Goal: Task Accomplishment & Management: Manage account settings

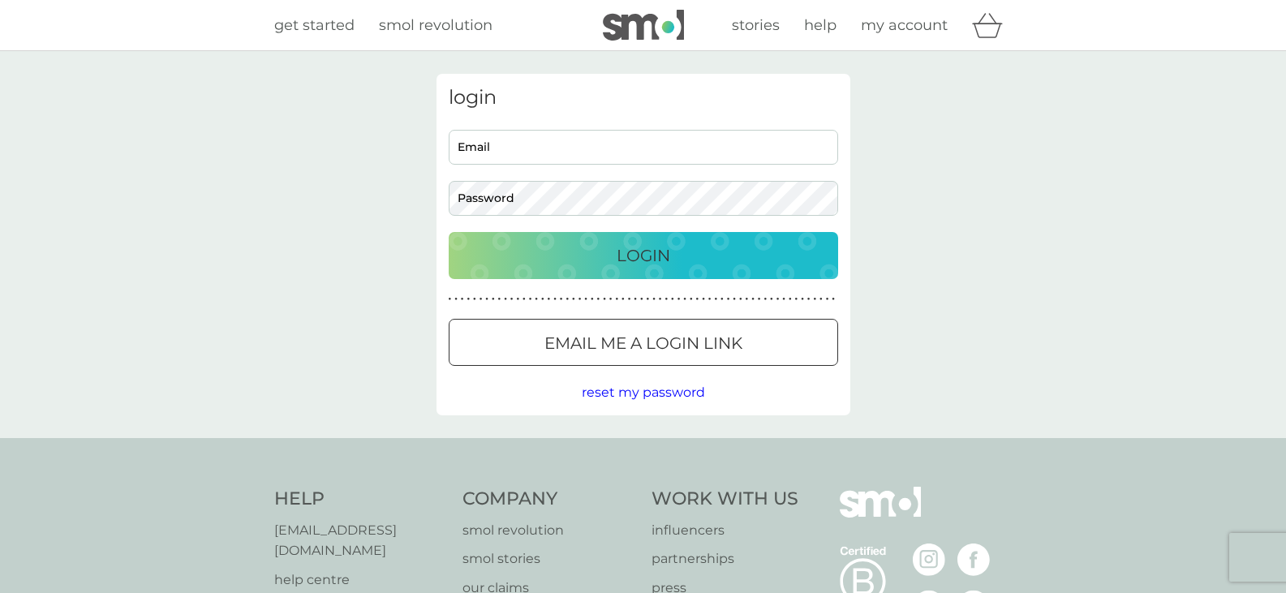
click at [557, 165] on div "Email Password" at bounding box center [643, 173] width 402 height 86
click at [0, 0] on div "Preferences Decline Accept" at bounding box center [0, 0] width 0 height 0
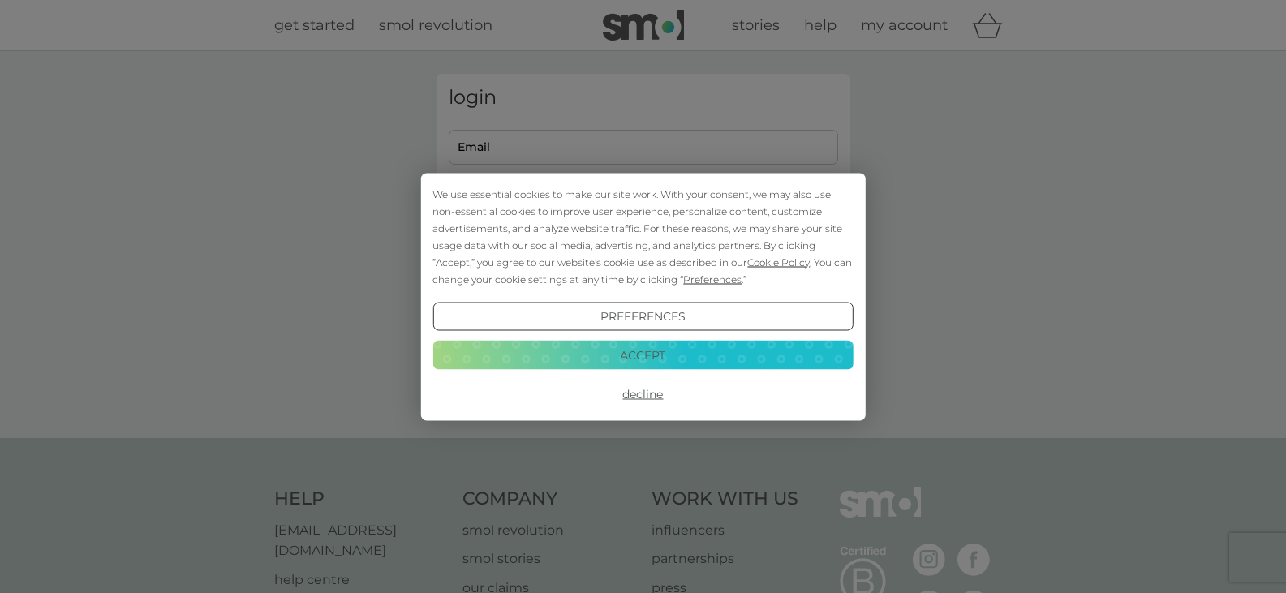
click at [602, 358] on button "Accept" at bounding box center [643, 355] width 420 height 29
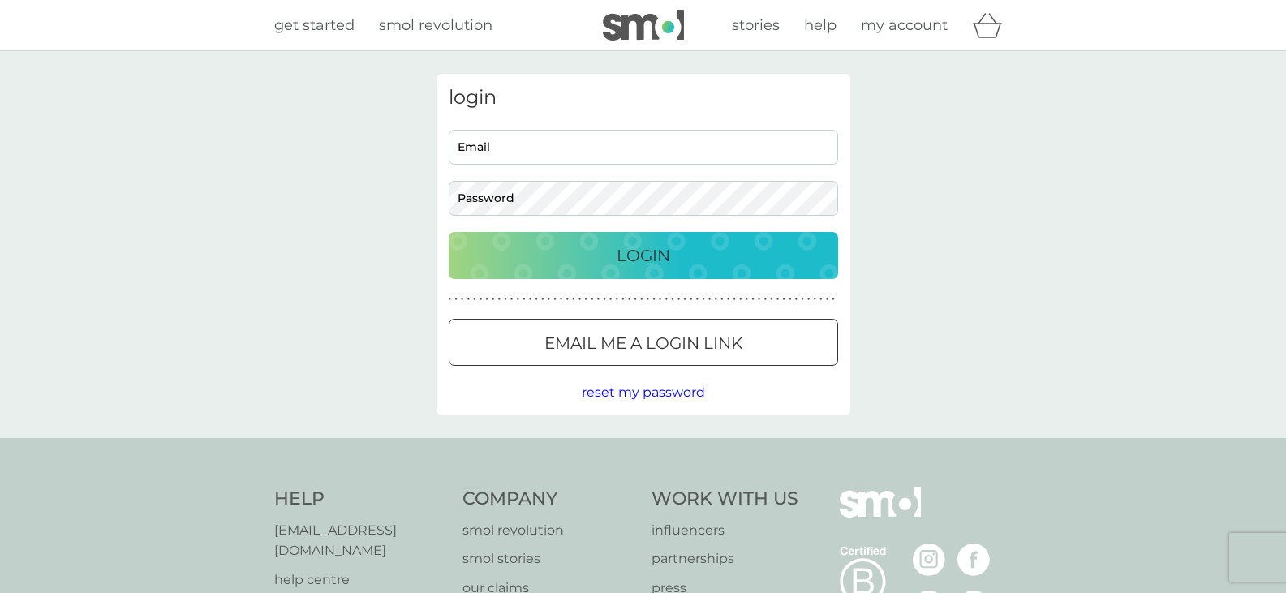
click at [558, 168] on div "Email Password" at bounding box center [643, 173] width 402 height 86
click at [558, 153] on input "Email" at bounding box center [644, 147] width 390 height 35
type input "[EMAIL_ADDRESS][DOMAIN_NAME]"
click at [564, 114] on div "login [EMAIL_ADDRESS][DOMAIN_NAME] Email Password Login ● ● ● ● ● ● ● ● ● ● ● ●…" at bounding box center [644, 245] width 414 height 342
click at [561, 135] on input "[EMAIL_ADDRESS][DOMAIN_NAME]" at bounding box center [644, 147] width 390 height 35
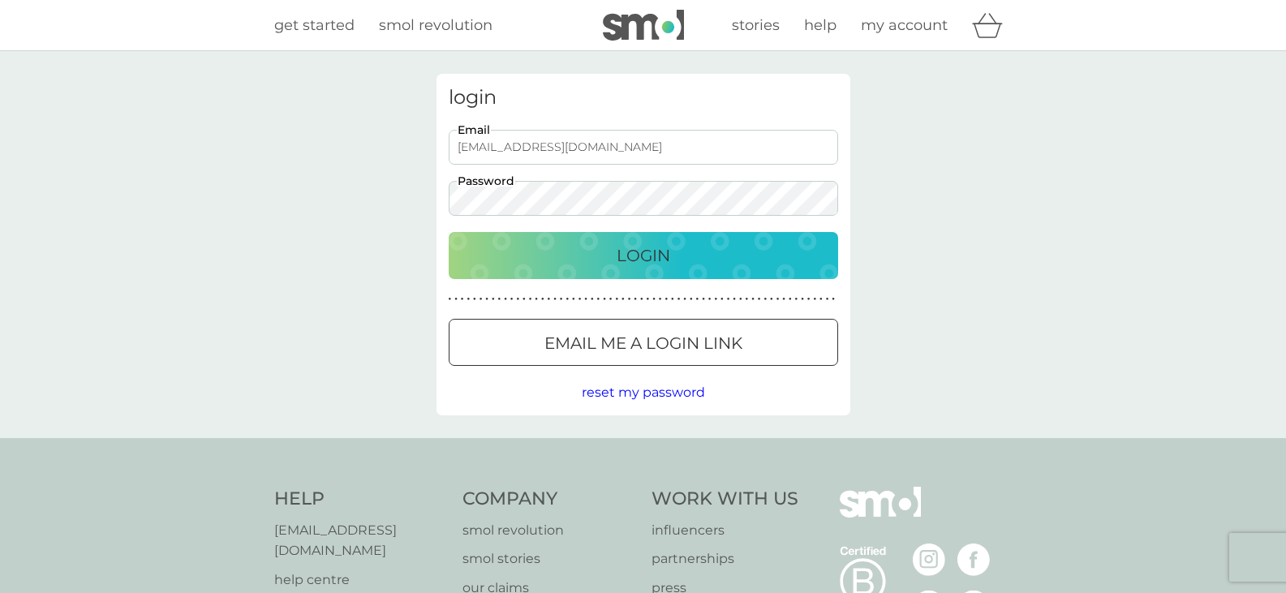
click at [561, 135] on input "[EMAIL_ADDRESS][DOMAIN_NAME]" at bounding box center [644, 147] width 390 height 35
click at [579, 159] on input "Email" at bounding box center [644, 147] width 390 height 35
type input "[EMAIL_ADDRESS][DOMAIN_NAME]"
click at [593, 253] on div "Login" at bounding box center [643, 256] width 357 height 26
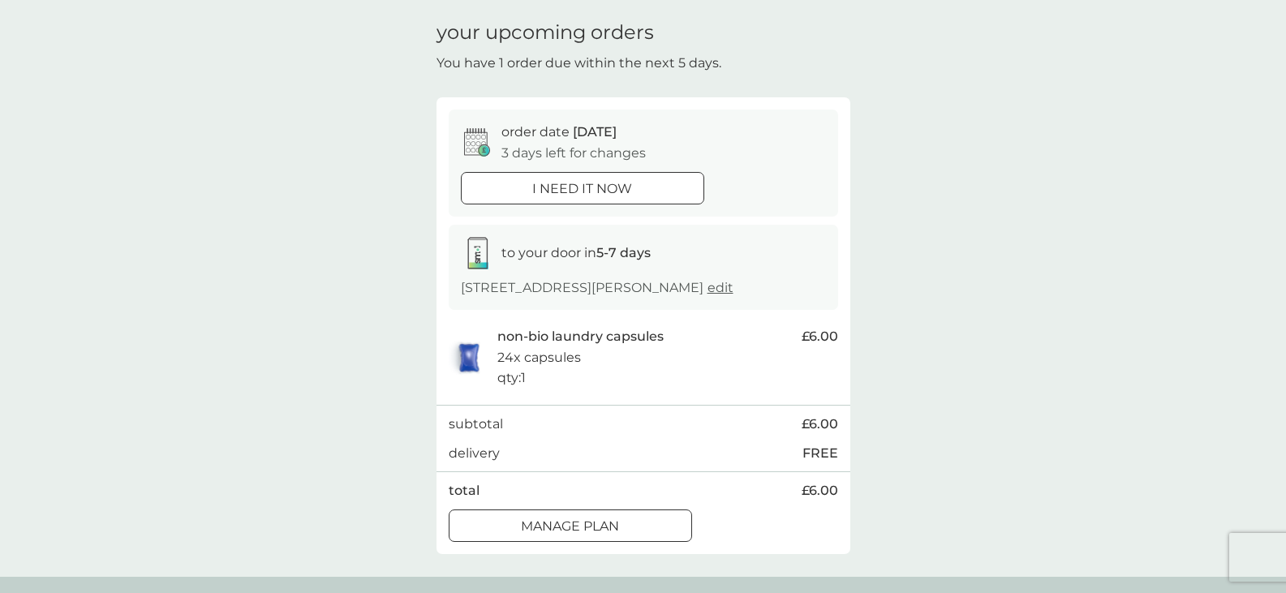
scroll to position [81, 0]
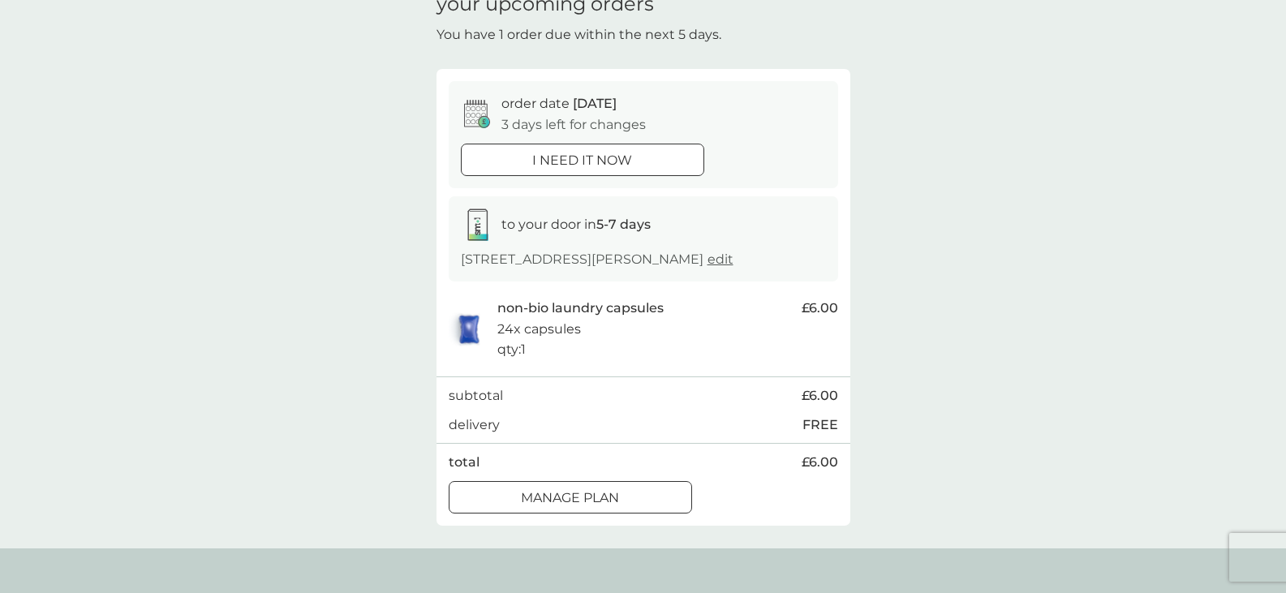
click at [487, 509] on div "Manage plan" at bounding box center [571, 498] width 242 height 21
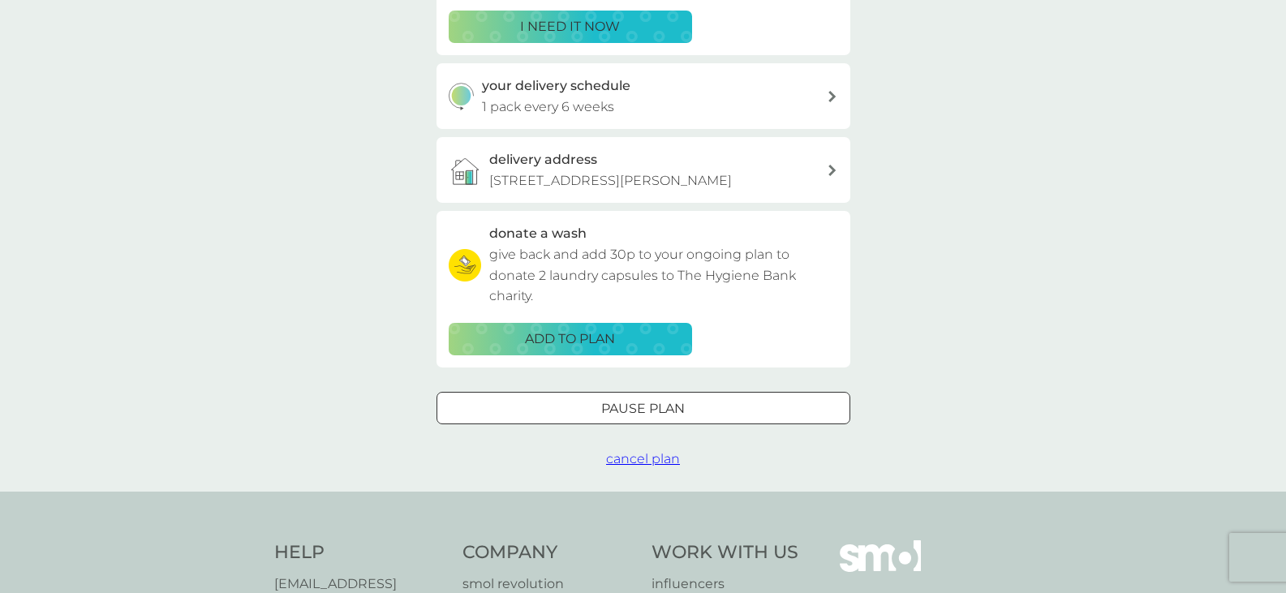
scroll to position [243, 0]
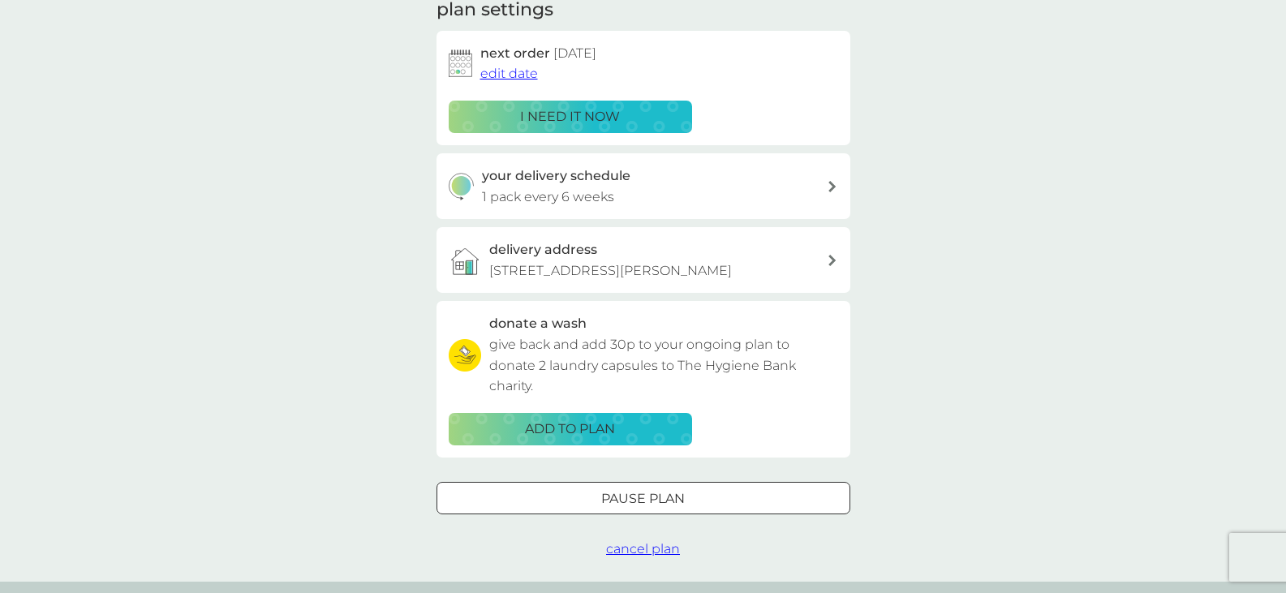
click at [633, 189] on div "your delivery schedule 1 pack every 6 weeks" at bounding box center [654, 186] width 345 height 41
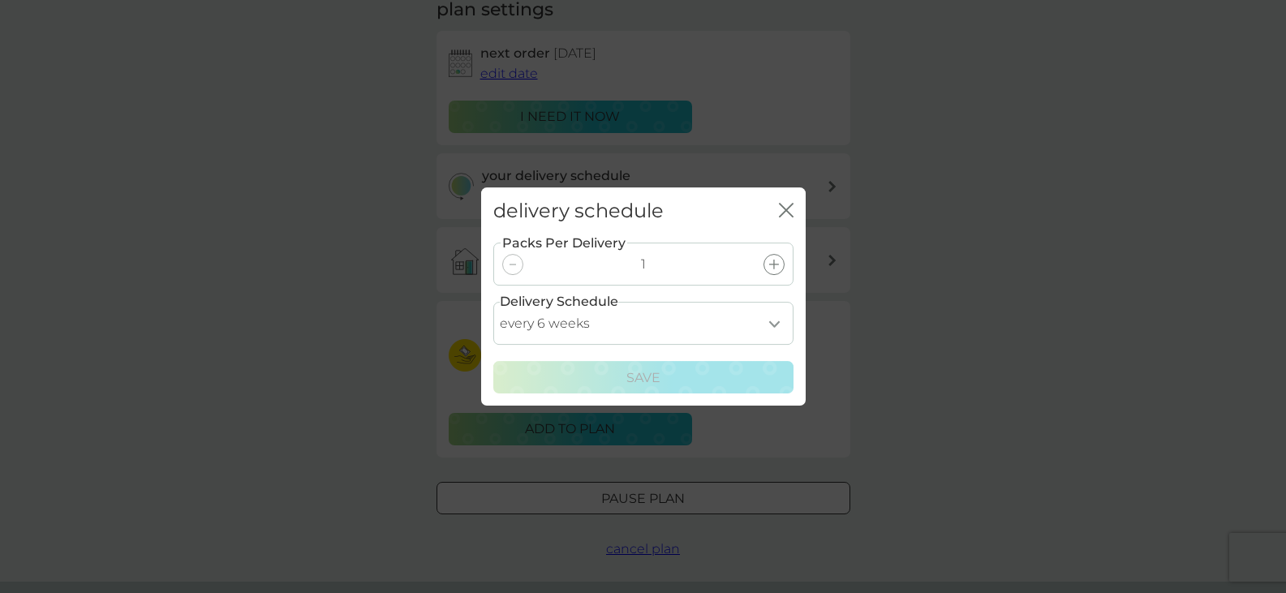
click at [613, 269] on div "Packs Per Delivery 1" at bounding box center [643, 264] width 300 height 43
click at [767, 333] on select "every 1 week every 2 weeks every 3 weeks every 4 weeks every 5 weeks every 6 we…" at bounding box center [643, 323] width 300 height 43
select select "119"
click at [493, 302] on select "every 1 week every 2 weeks every 3 weeks every 4 weeks every 5 weeks every 6 we…" at bounding box center [643, 323] width 300 height 43
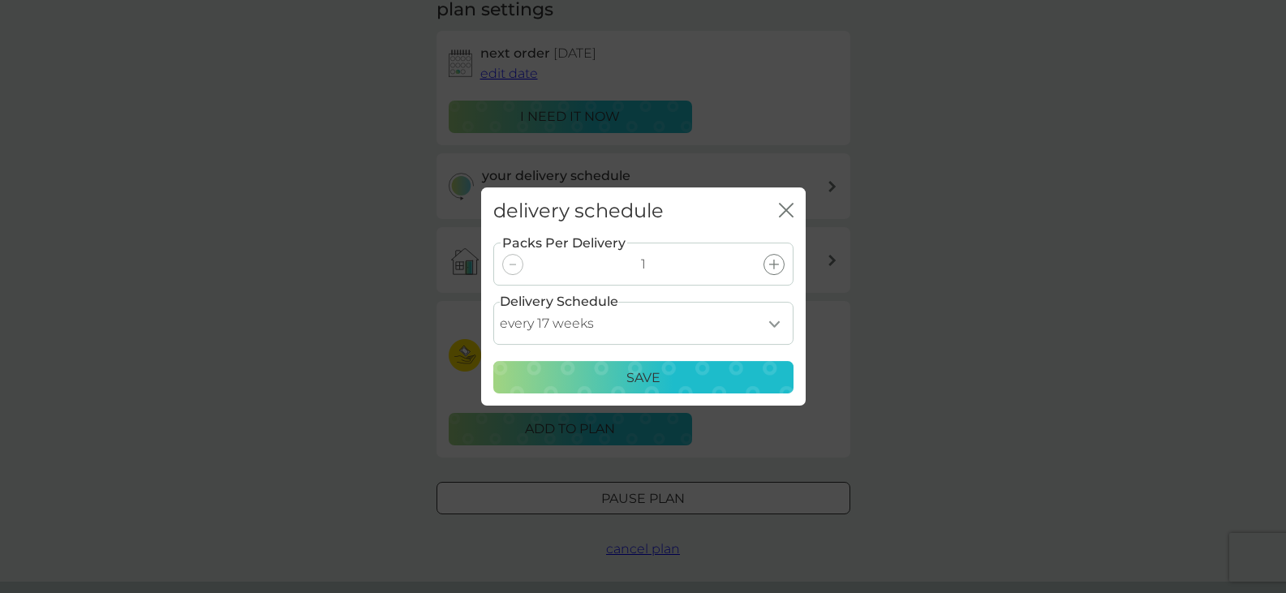
click at [622, 371] on div "Save" at bounding box center [643, 378] width 279 height 21
